Goal: Register for event/course

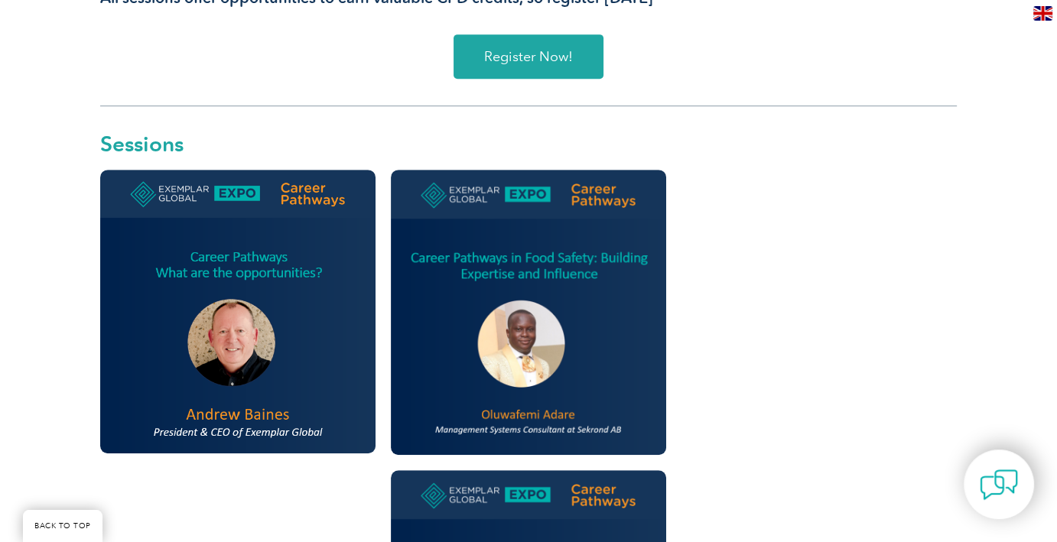
scroll to position [765, 0]
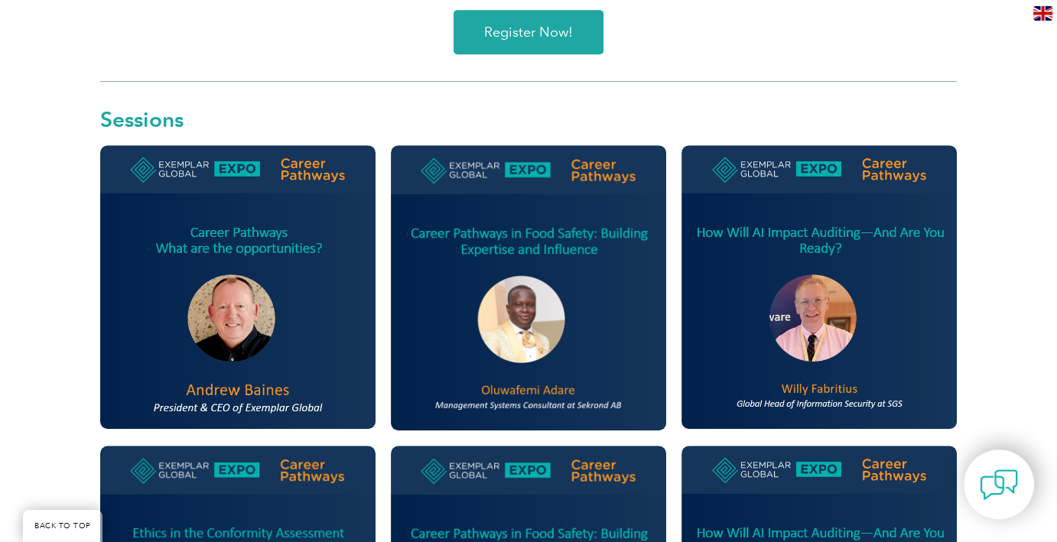
click at [878, 268] on img at bounding box center [819, 287] width 275 height 284
click at [817, 282] on img at bounding box center [819, 287] width 275 height 284
click at [829, 357] on img at bounding box center [819, 287] width 275 height 284
click at [807, 272] on img at bounding box center [819, 287] width 275 height 284
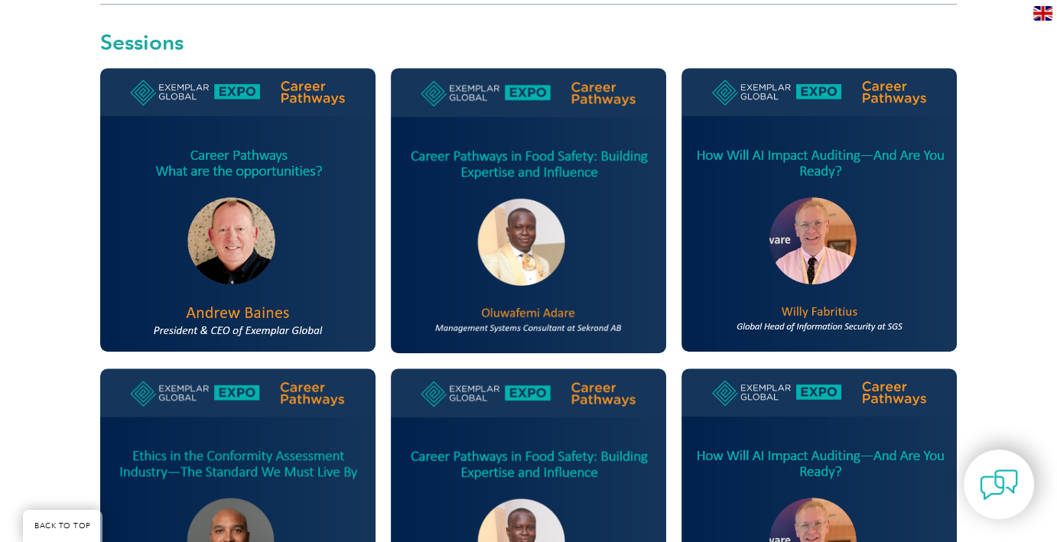
scroll to position [842, 0]
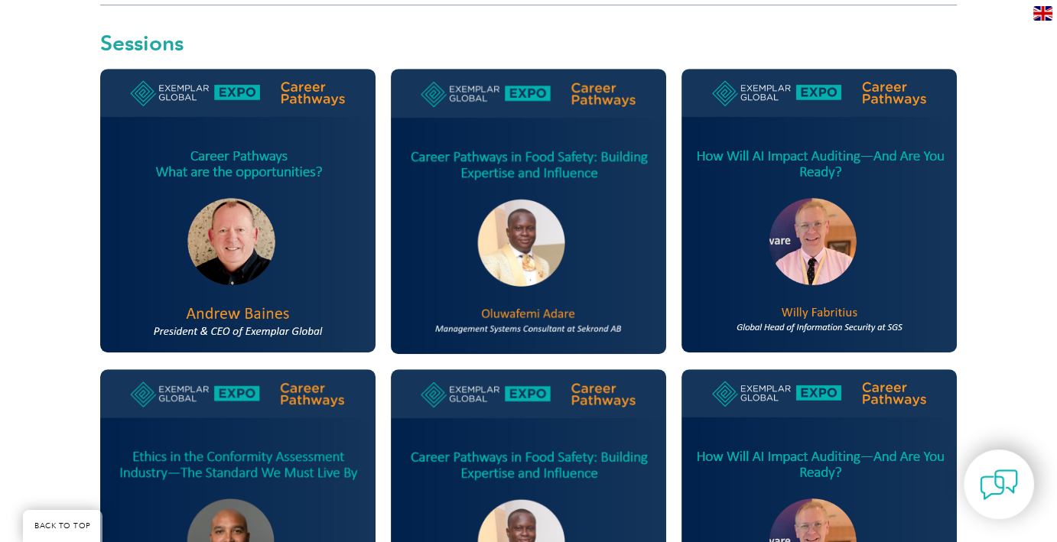
click at [833, 190] on img at bounding box center [819, 211] width 275 height 284
click at [819, 73] on img at bounding box center [819, 211] width 275 height 284
click at [830, 123] on img at bounding box center [819, 211] width 275 height 284
click at [875, 69] on img at bounding box center [819, 211] width 275 height 284
click at [762, 69] on img at bounding box center [819, 211] width 275 height 284
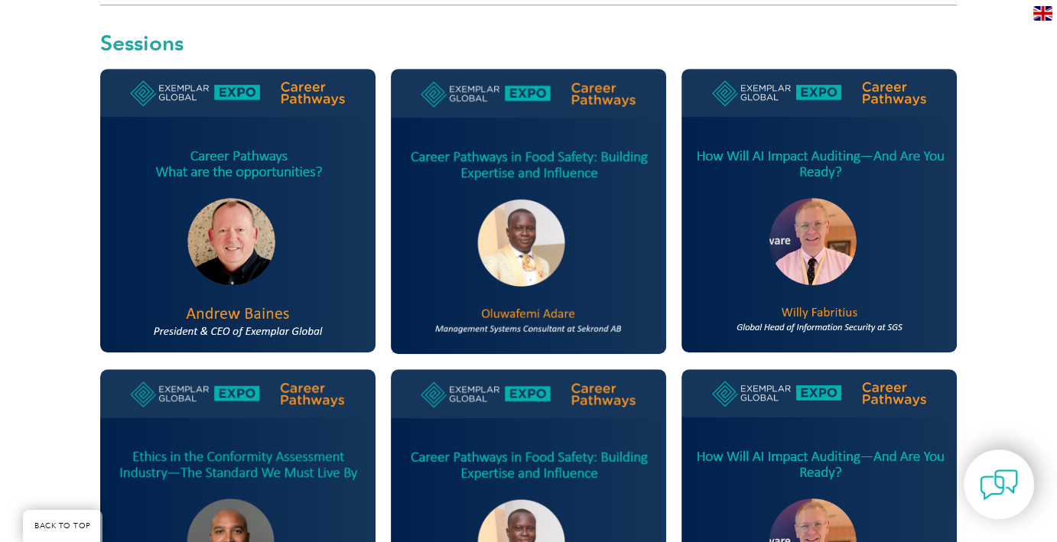
click at [747, 370] on img at bounding box center [819, 512] width 275 height 284
click at [878, 370] on img at bounding box center [819, 512] width 275 height 284
click at [819, 448] on img at bounding box center [819, 512] width 275 height 284
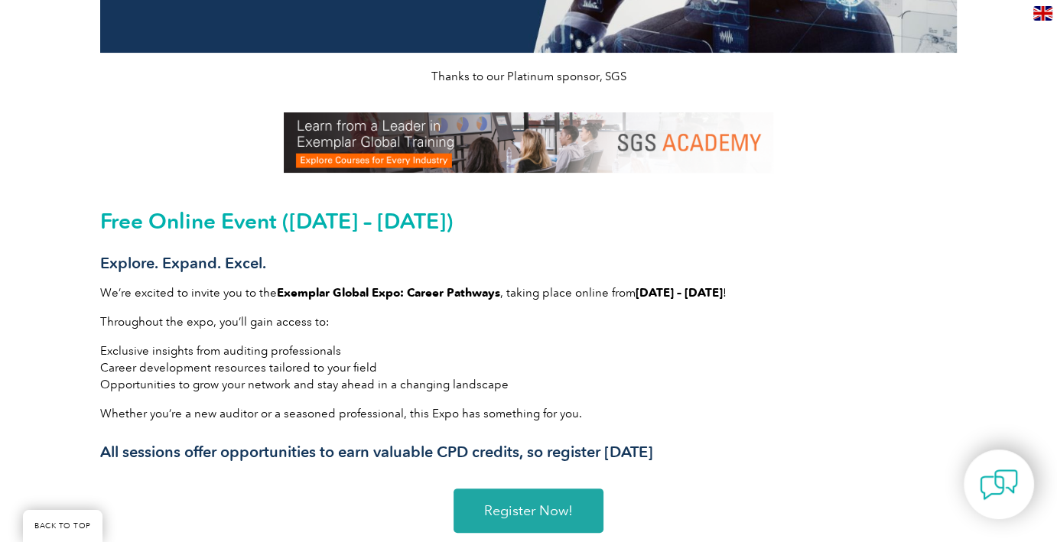
scroll to position [306, 0]
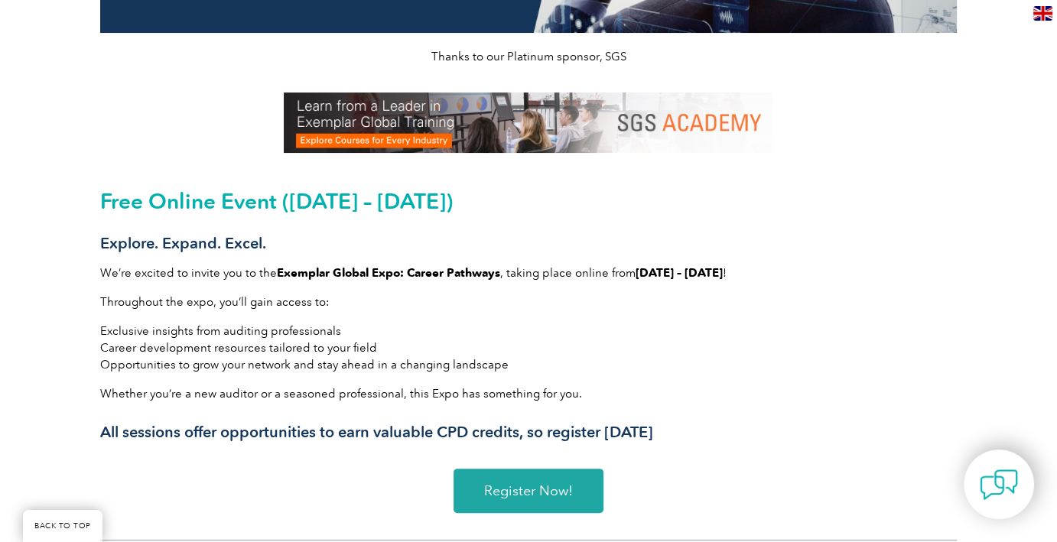
click at [525, 484] on span "Register Now!" at bounding box center [528, 491] width 89 height 14
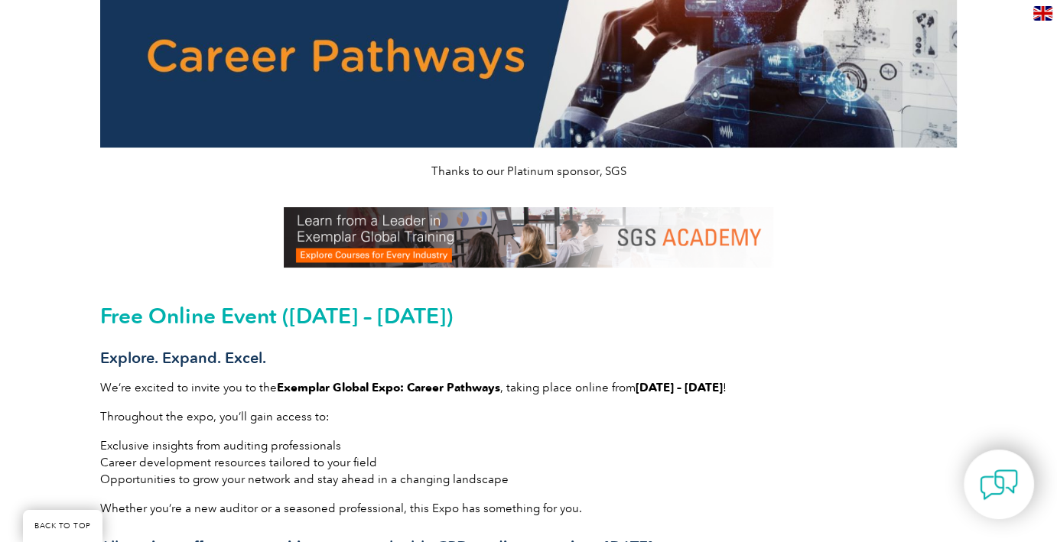
scroll to position [383, 0]
